Goal: Transaction & Acquisition: Purchase product/service

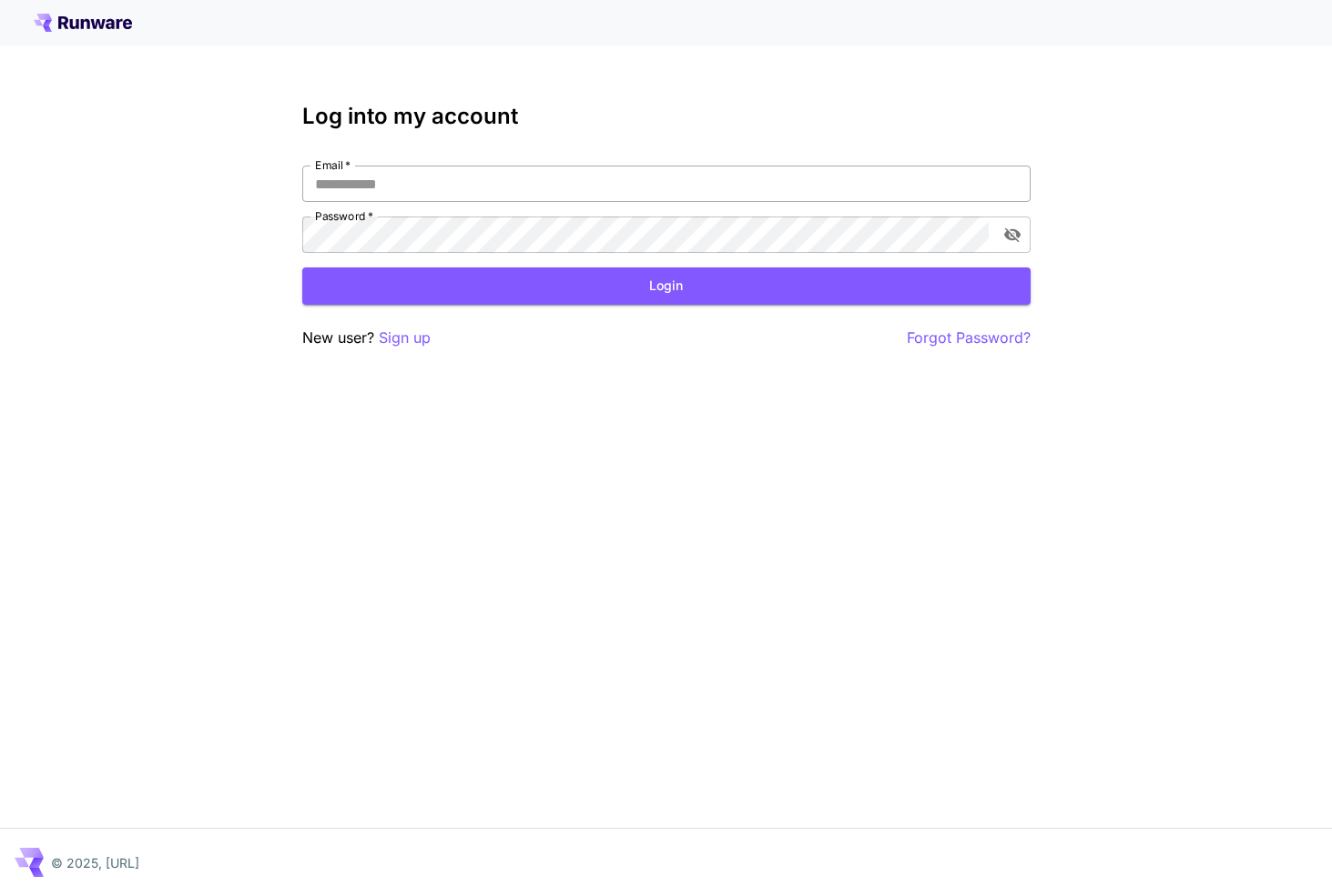
click at [620, 174] on input "Email   *" at bounding box center [666, 184] width 728 height 36
type input "**********"
click button "Login" at bounding box center [666, 286] width 728 height 37
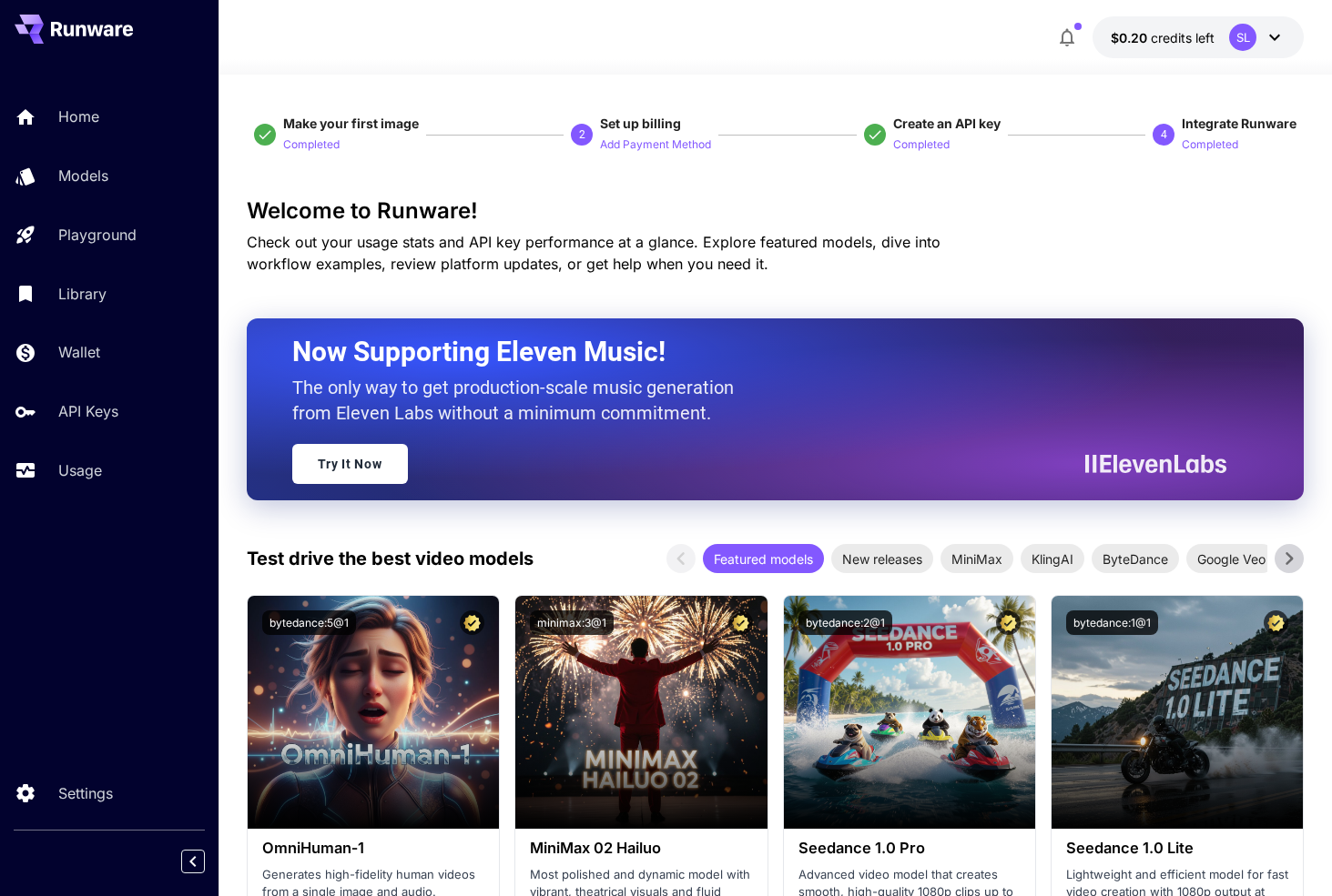
click at [1143, 48] on button "$0.20 credits left SL" at bounding box center [1198, 37] width 211 height 42
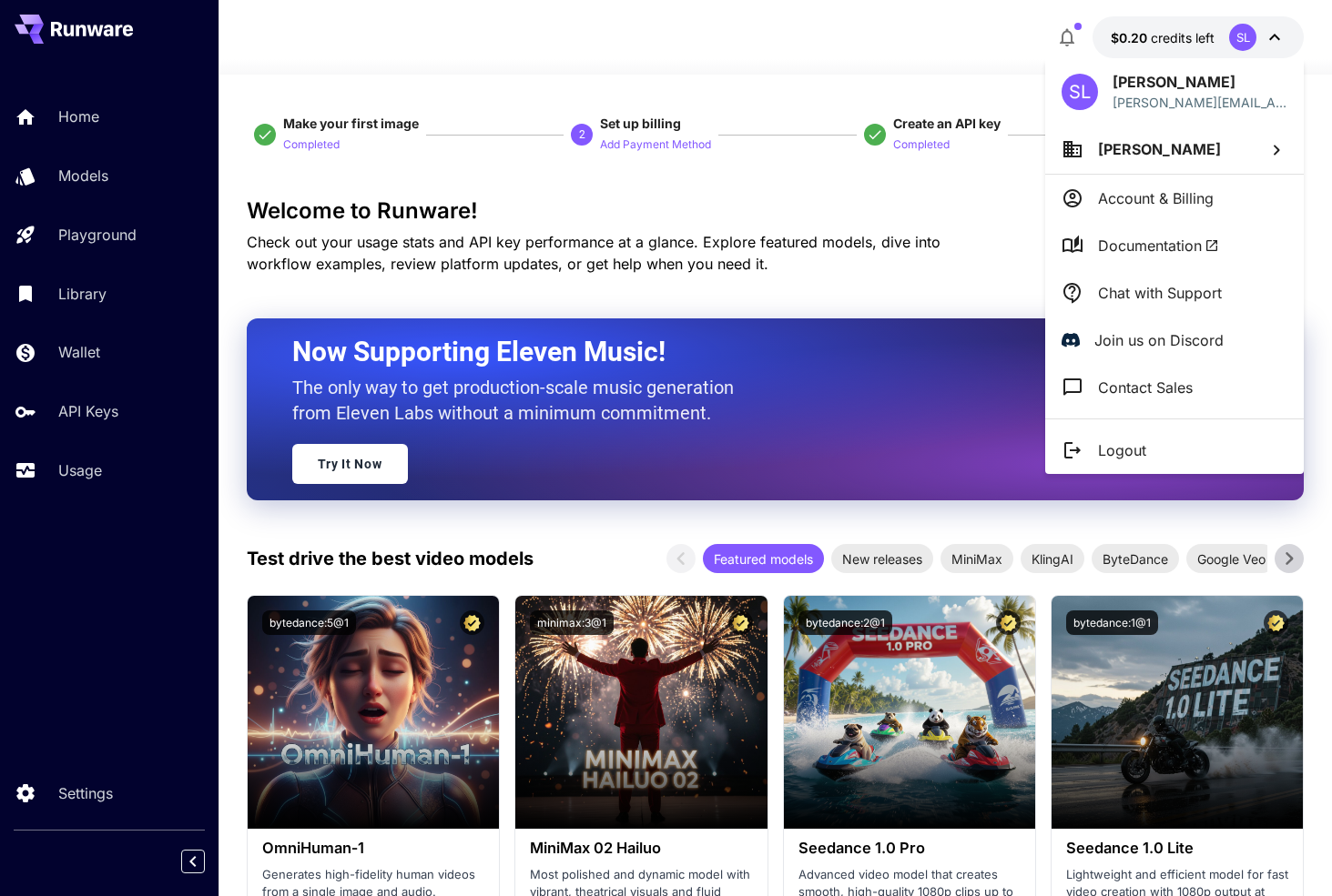
click at [849, 115] on div at bounding box center [666, 448] width 1332 height 896
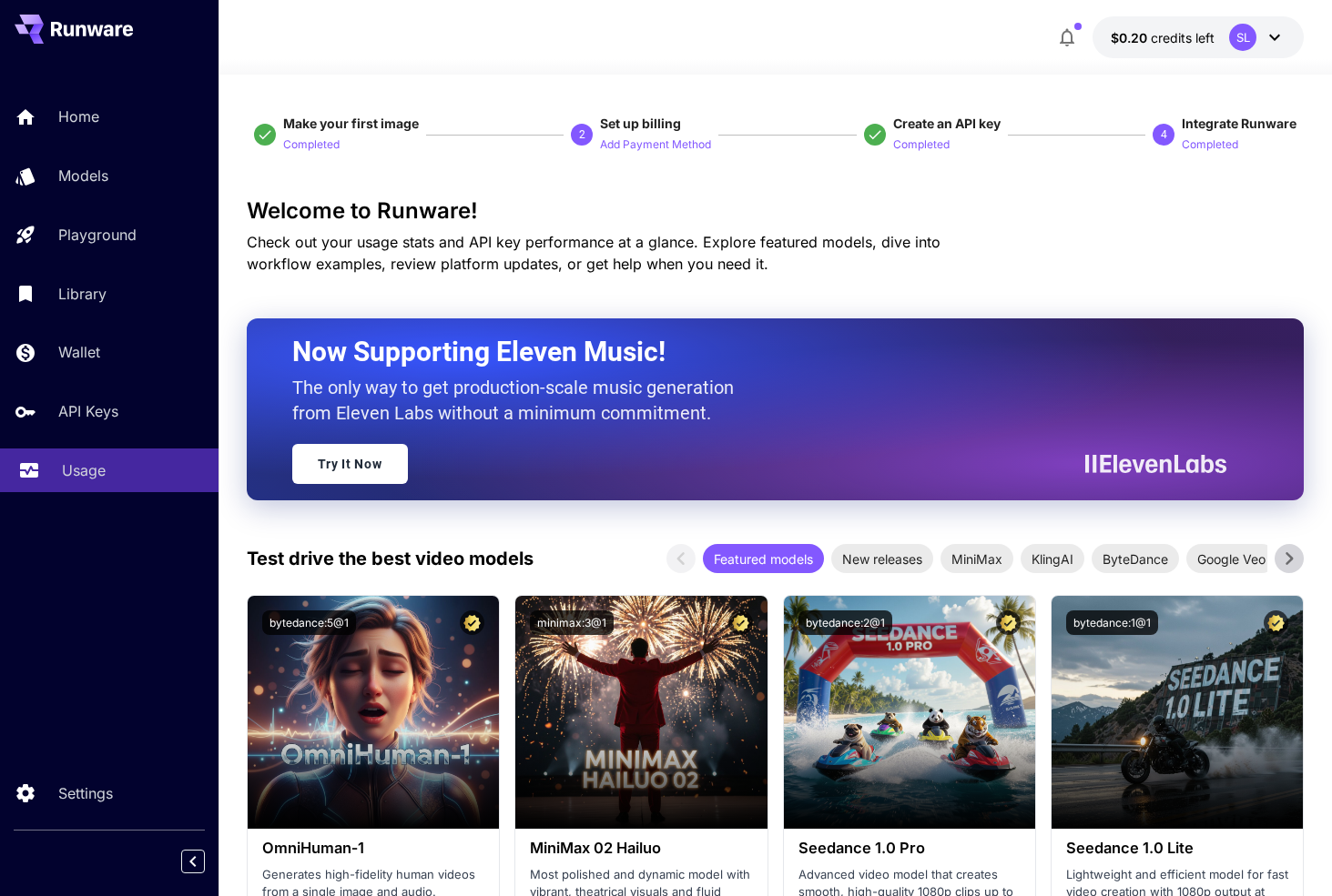
click at [98, 472] on p "Usage" at bounding box center [83, 470] width 44 height 22
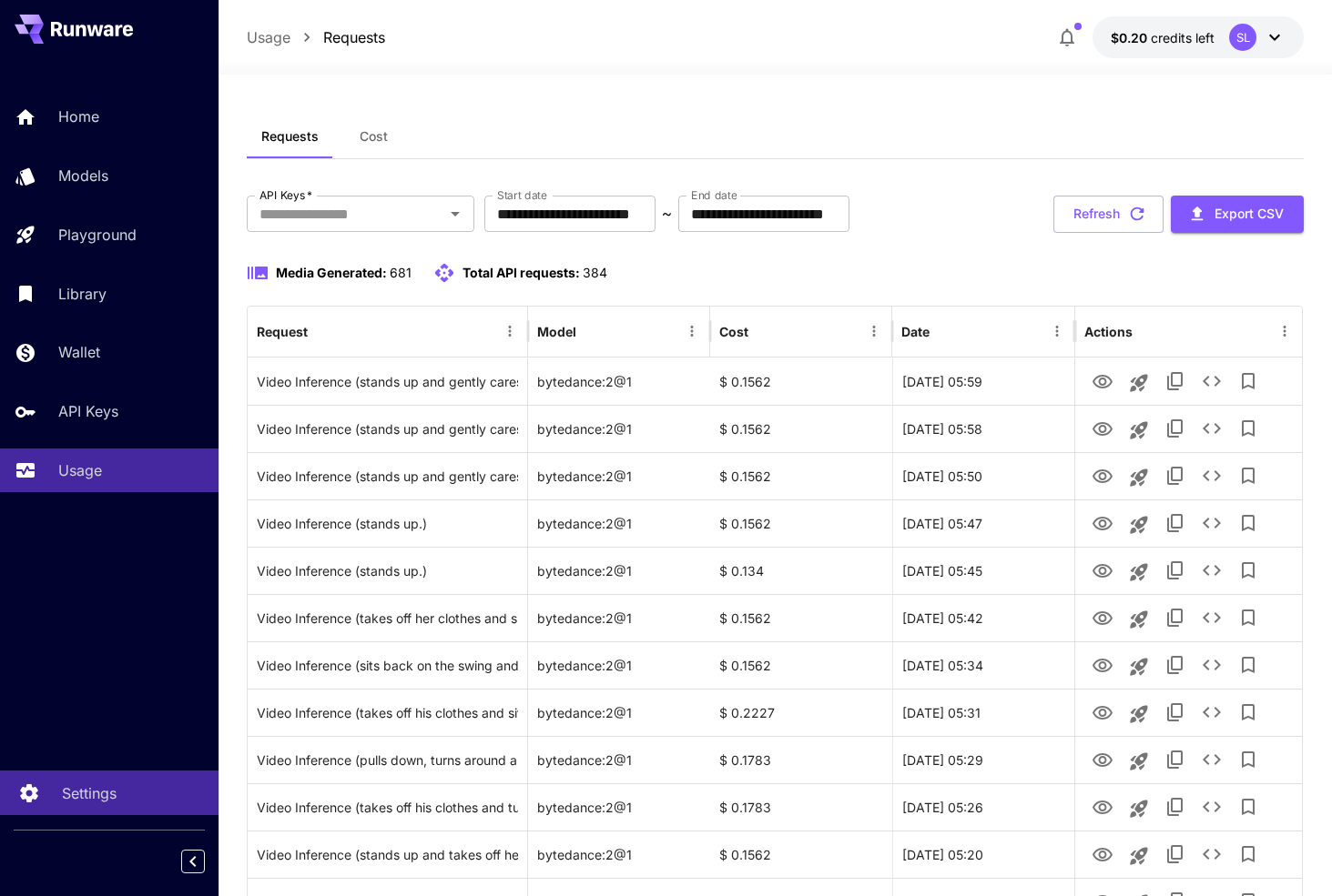
click at [74, 786] on p "Settings" at bounding box center [88, 793] width 55 height 22
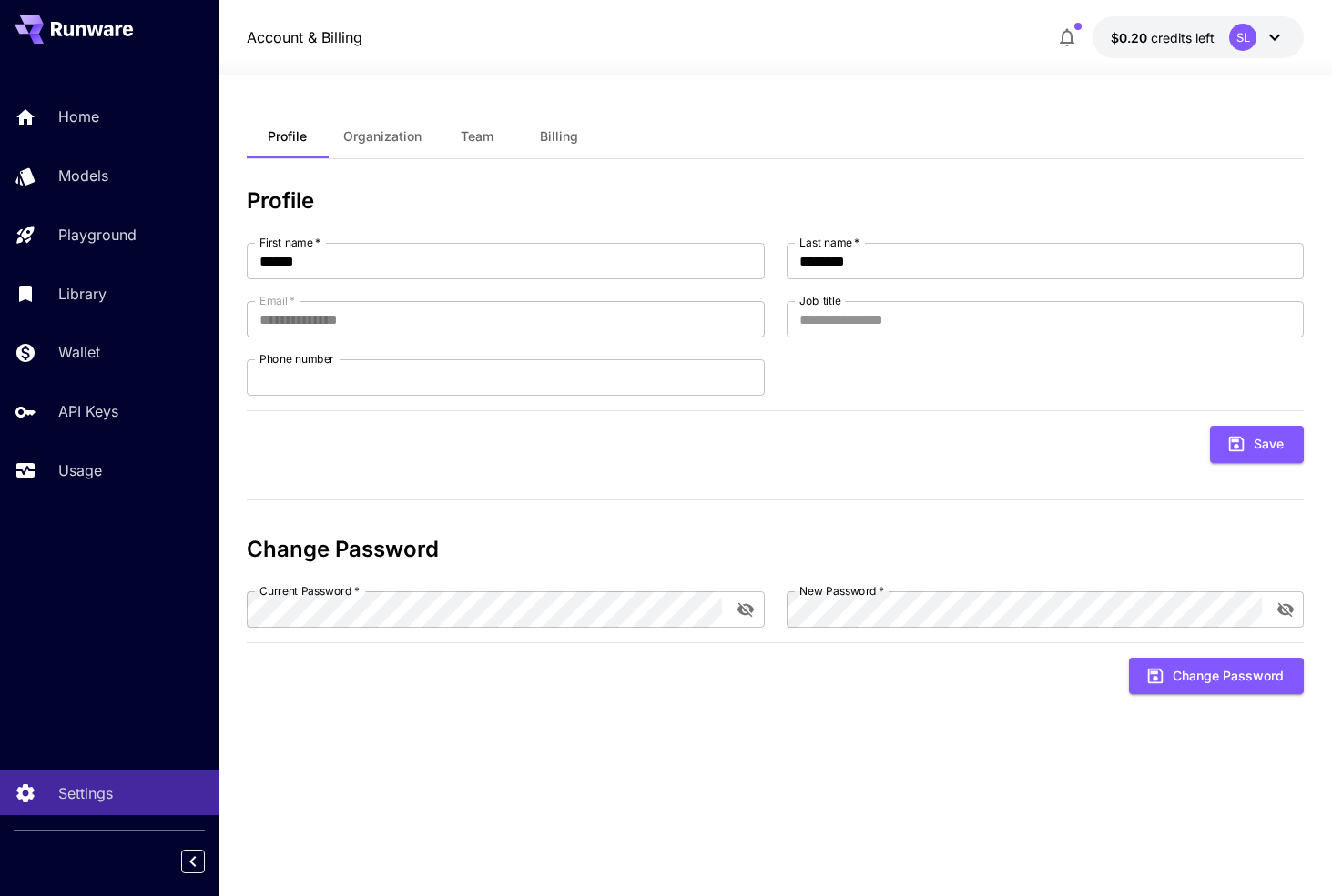
click at [563, 132] on span "Billing" at bounding box center [559, 136] width 38 height 16
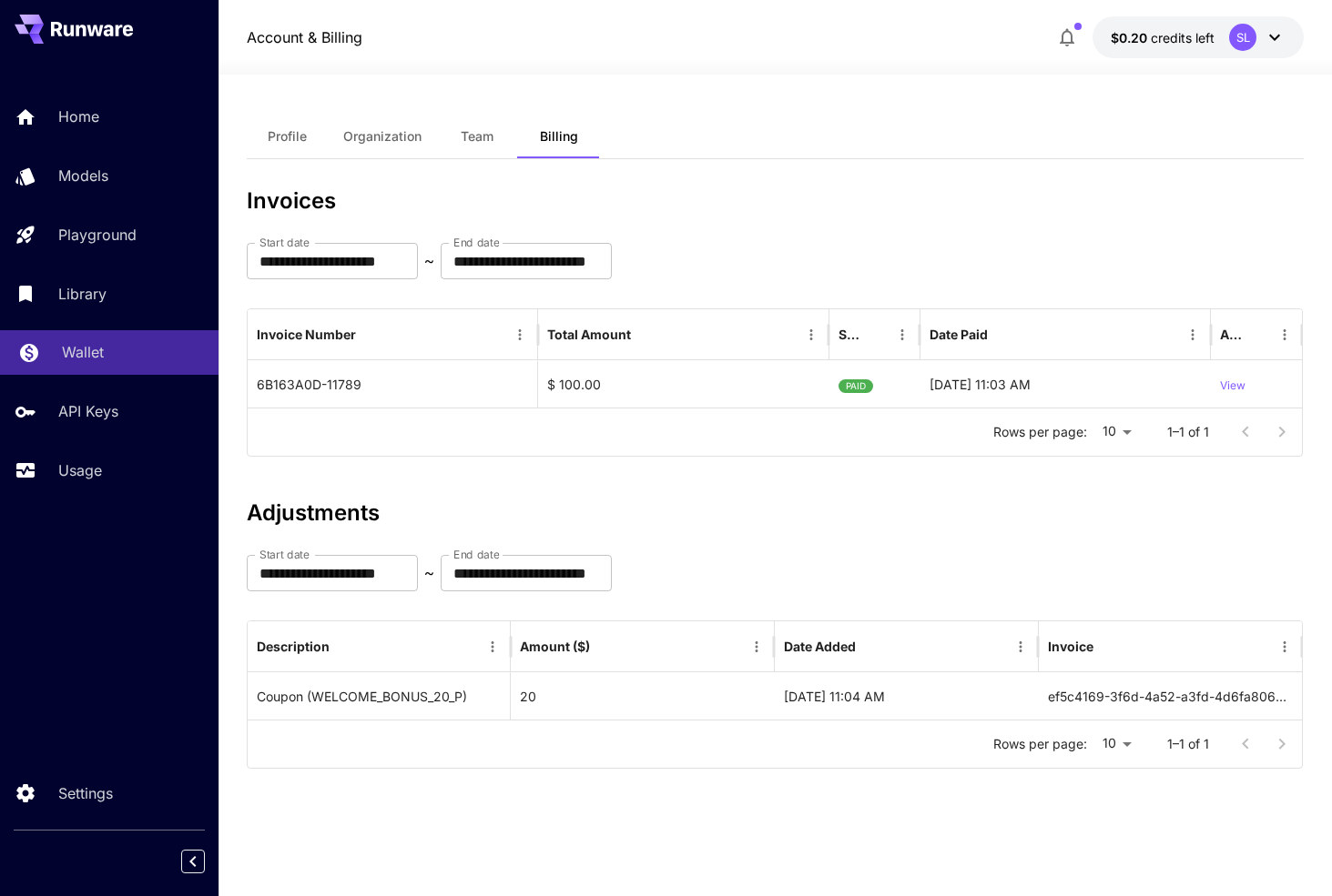
click at [70, 363] on p "Wallet" at bounding box center [83, 352] width 42 height 22
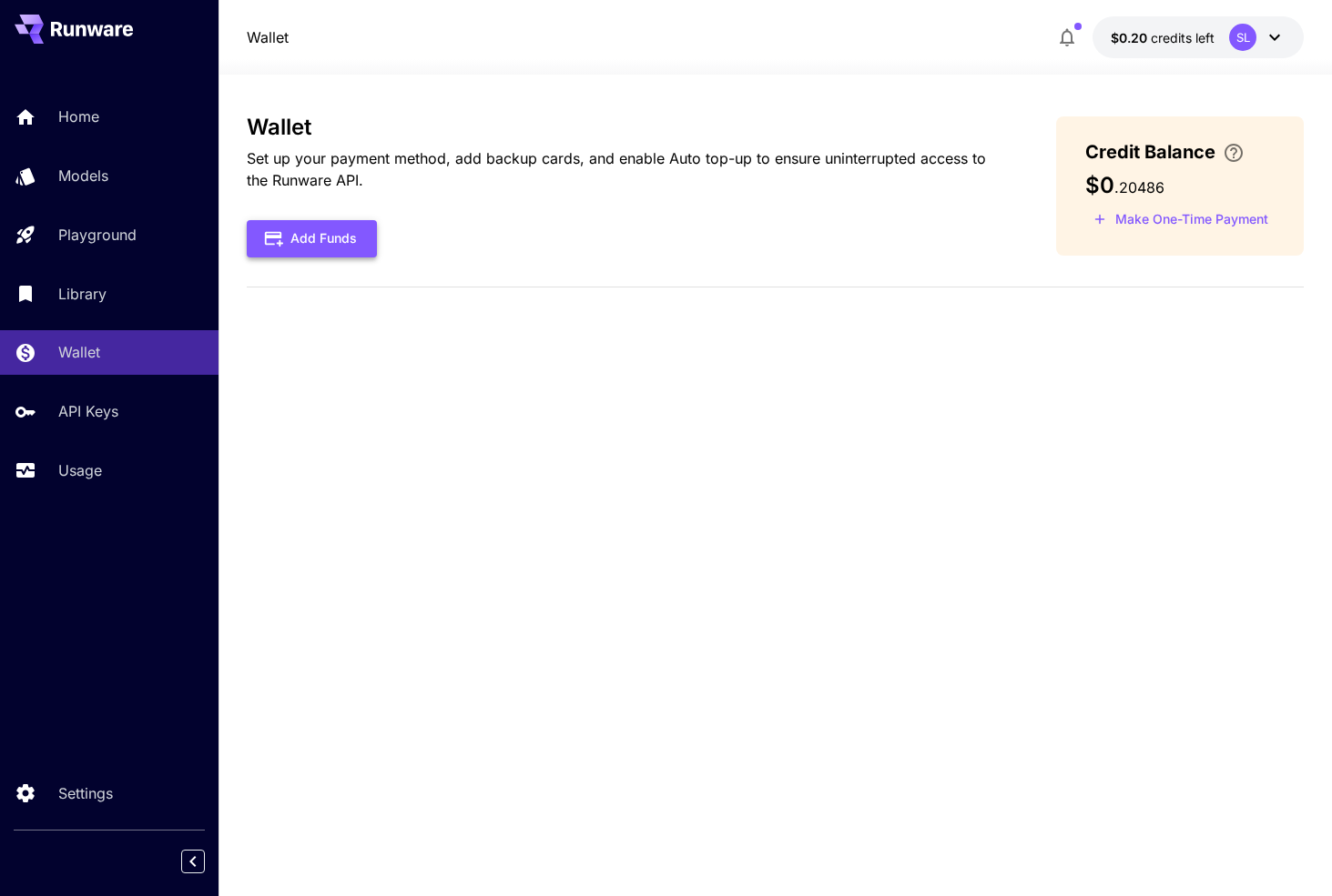
click at [338, 249] on button "Add Funds" at bounding box center [312, 239] width 131 height 37
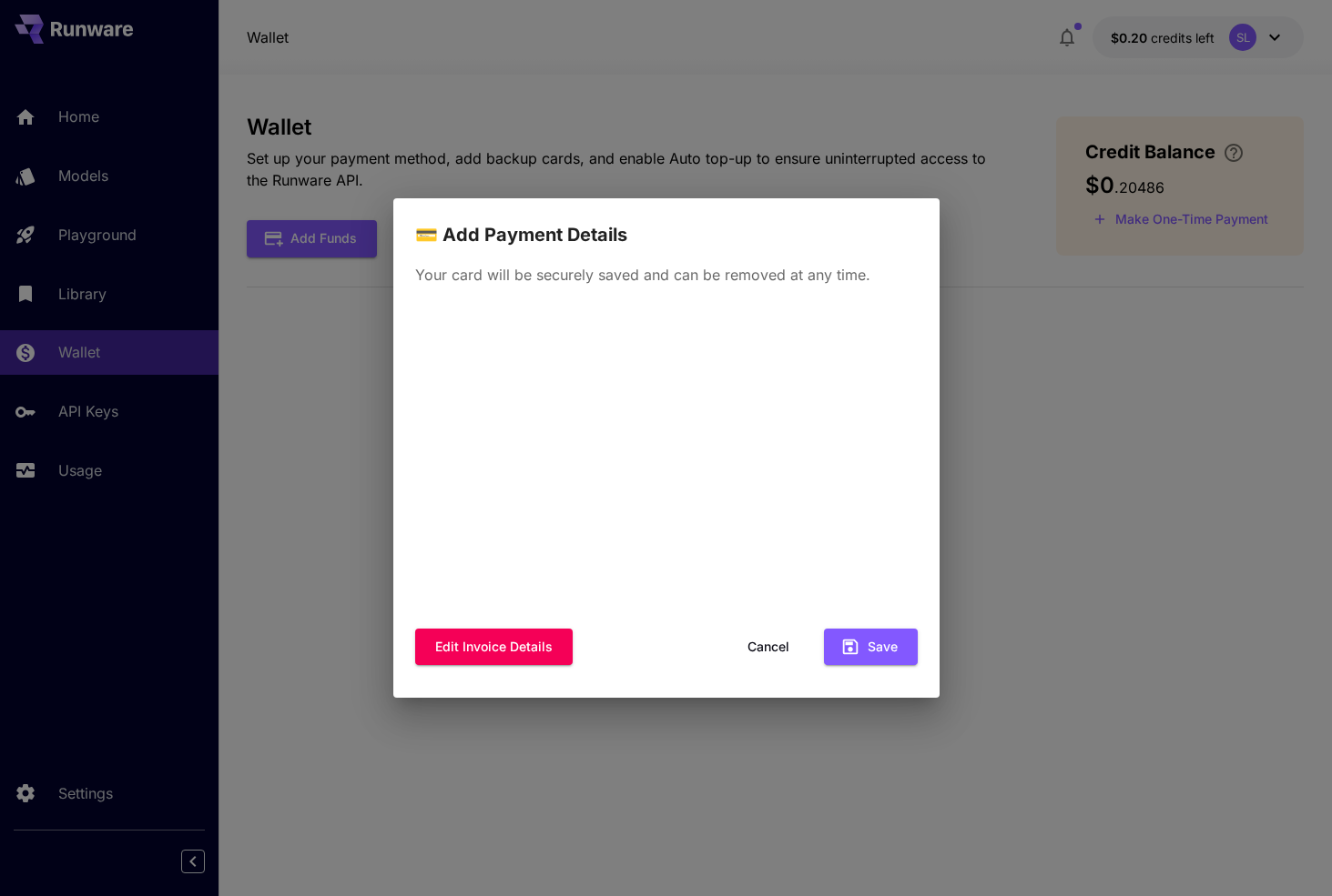
click at [711, 186] on div "💳 Add Payment Details Your card will be securely saved and can be removed at an…" at bounding box center [666, 448] width 1332 height 896
click at [750, 650] on button "Cancel" at bounding box center [768, 647] width 82 height 37
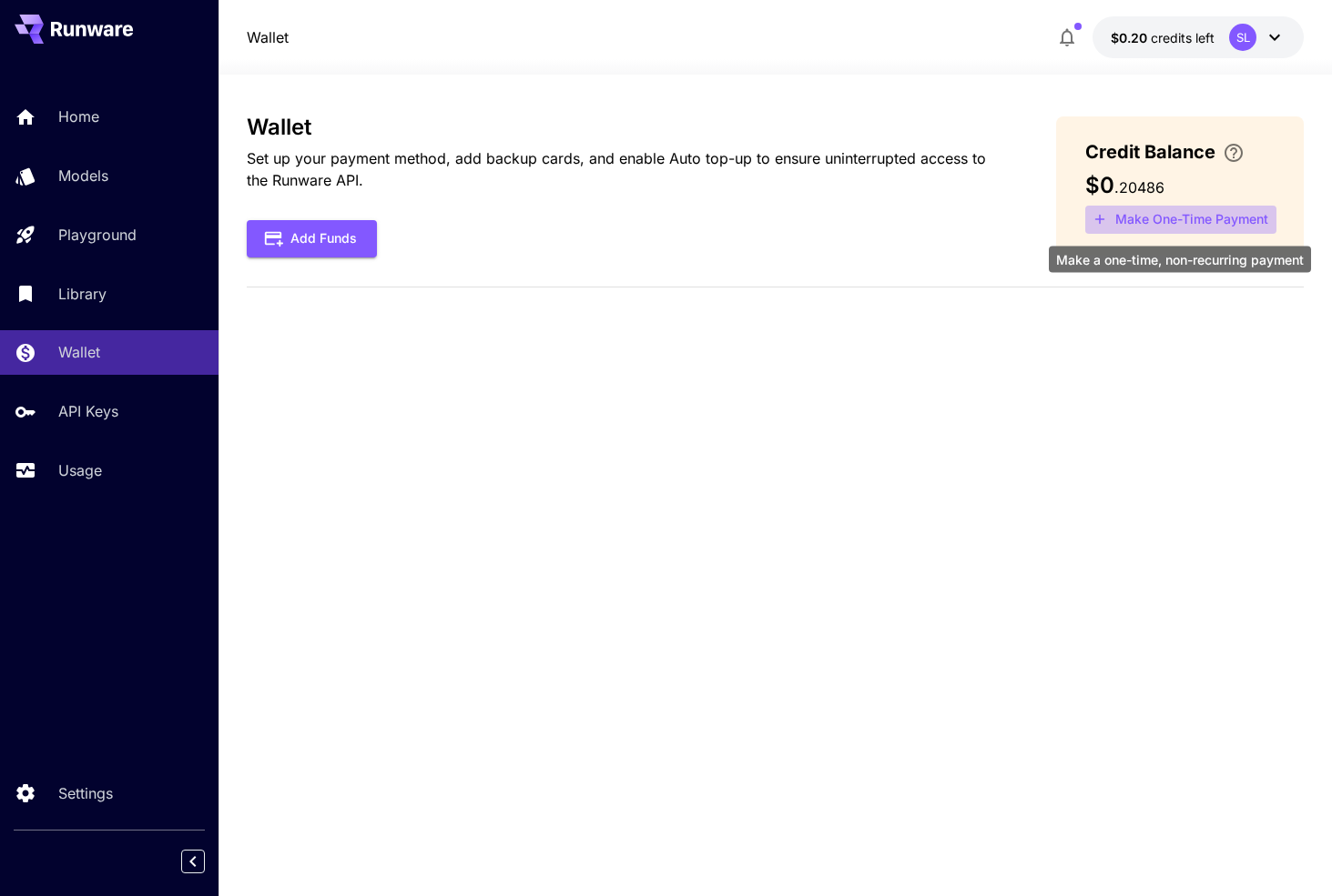
click at [1166, 215] on button "Make One-Time Payment" at bounding box center [1180, 219] width 191 height 28
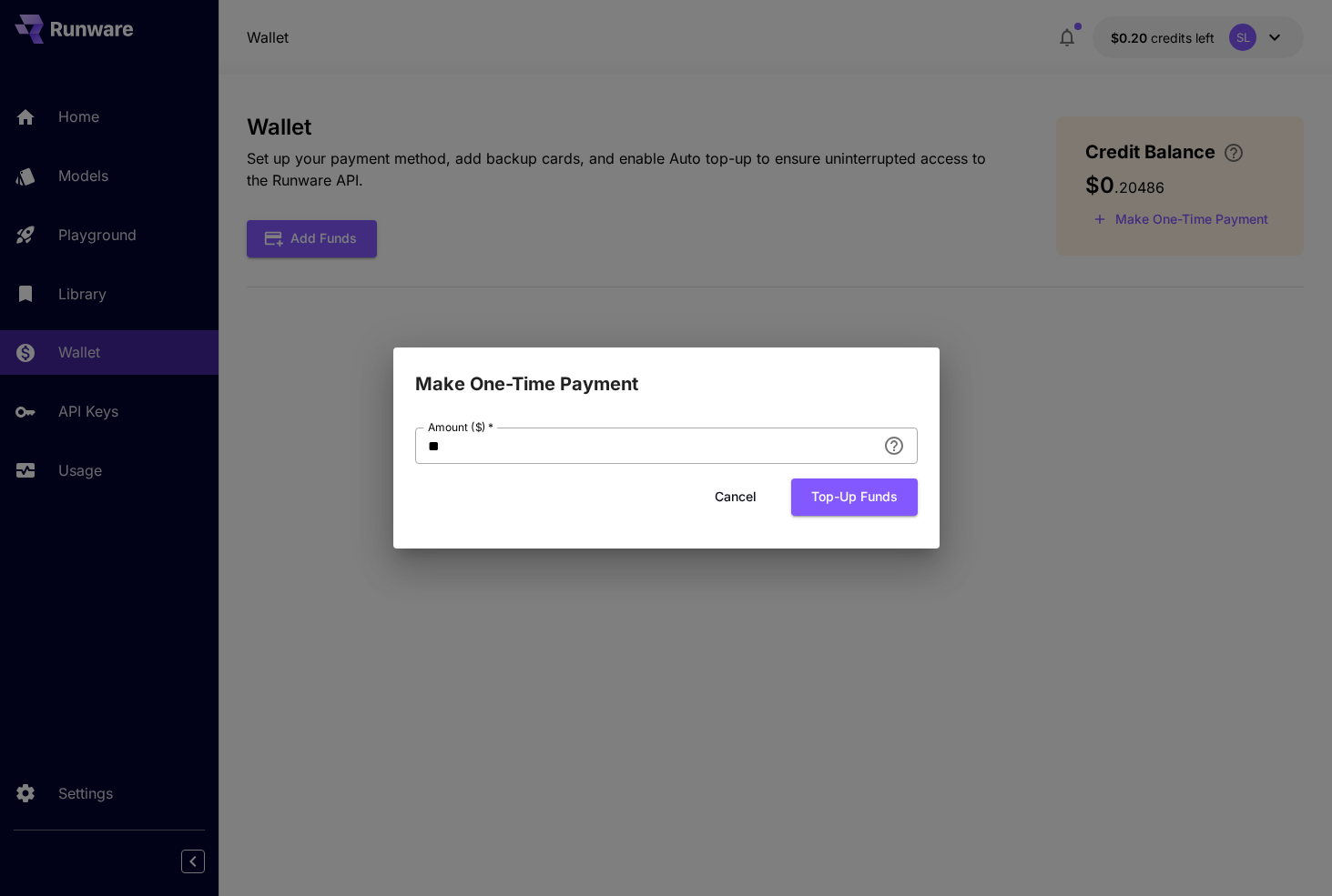
click at [679, 460] on input "**" at bounding box center [645, 446] width 461 height 36
type input "***"
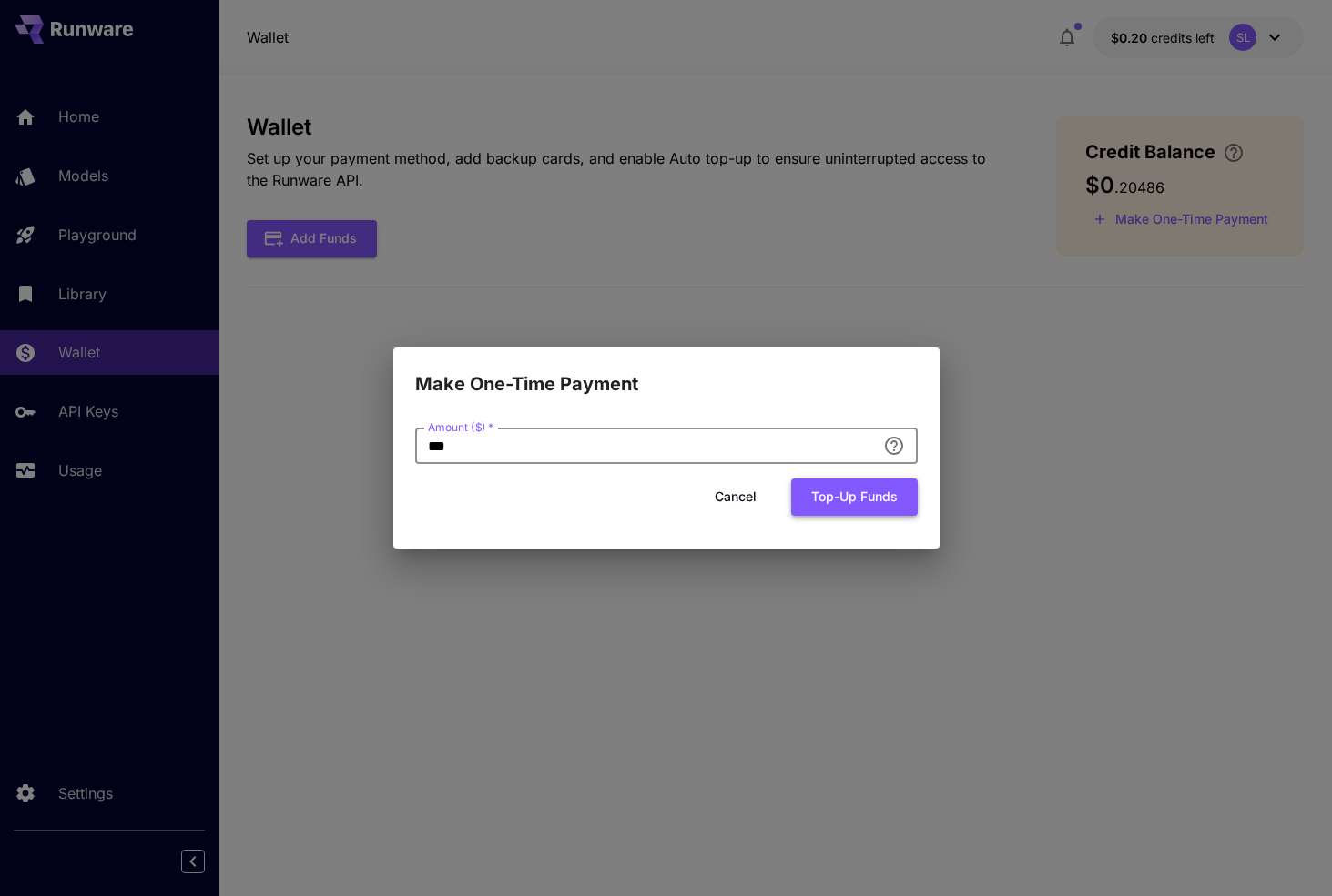
click at [878, 502] on button "Top-up funds" at bounding box center [854, 497] width 127 height 37
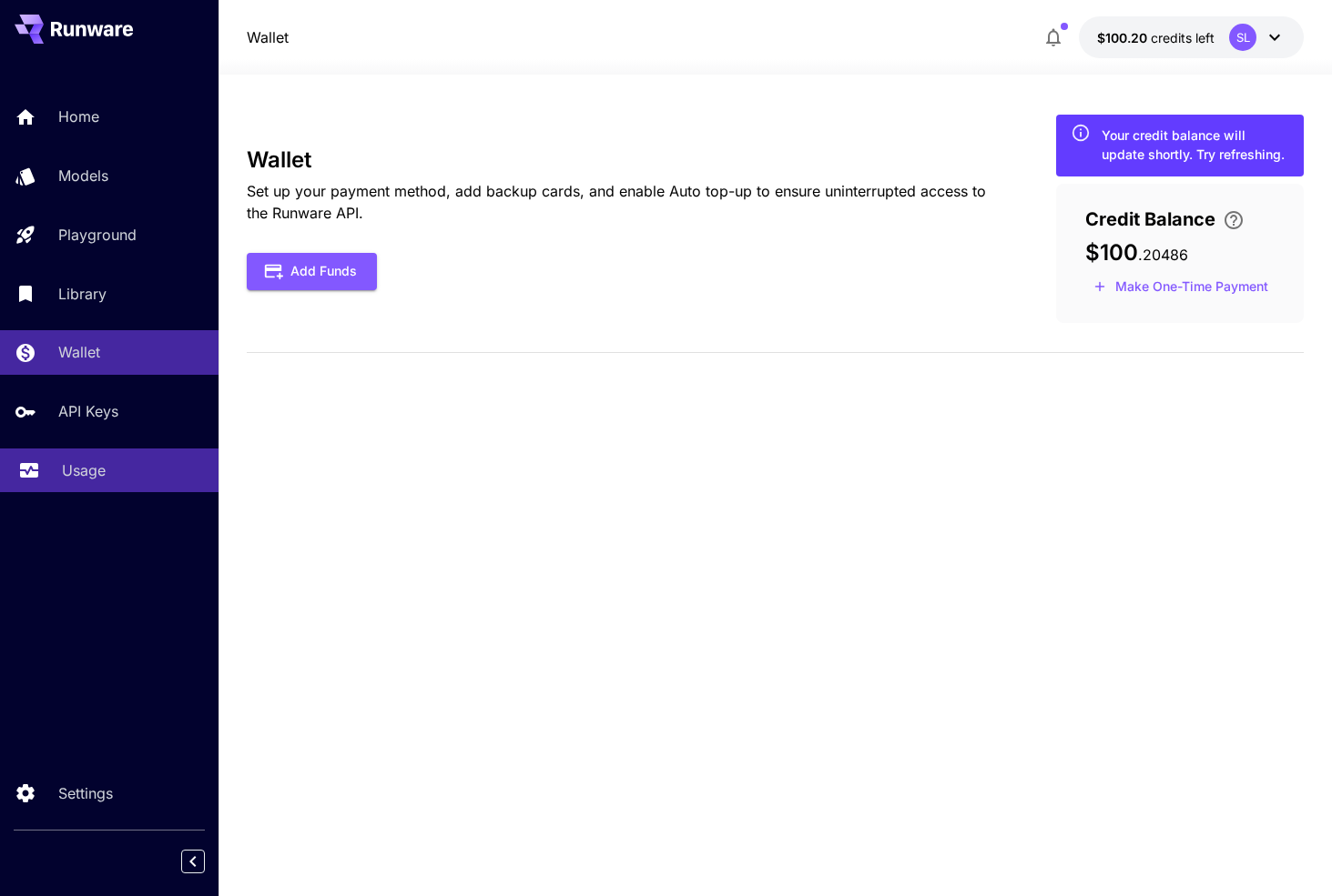
click at [106, 472] on div "Usage" at bounding box center [132, 470] width 142 height 22
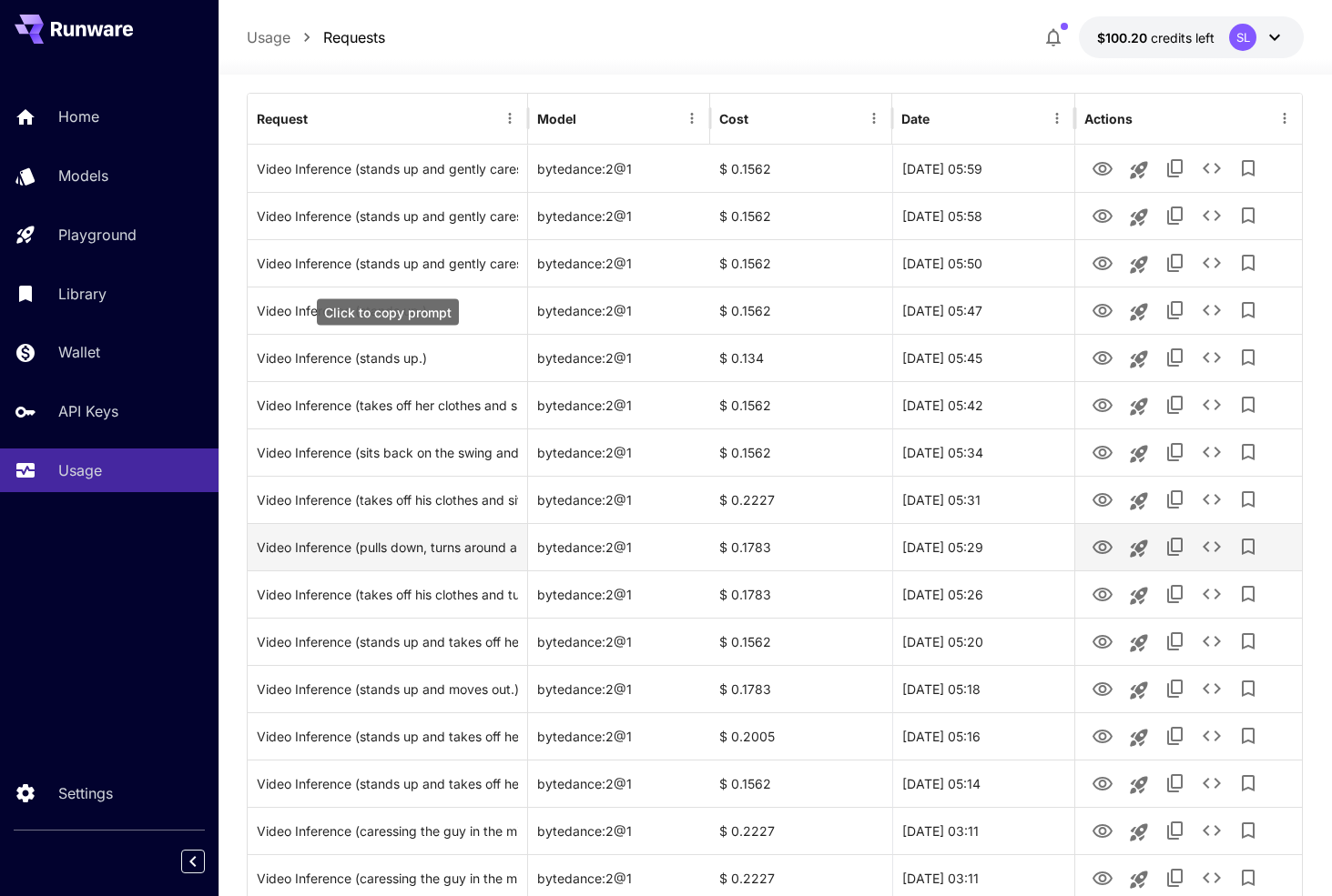
scroll to position [214, 0]
